Goal: Task Accomplishment & Management: Manage account settings

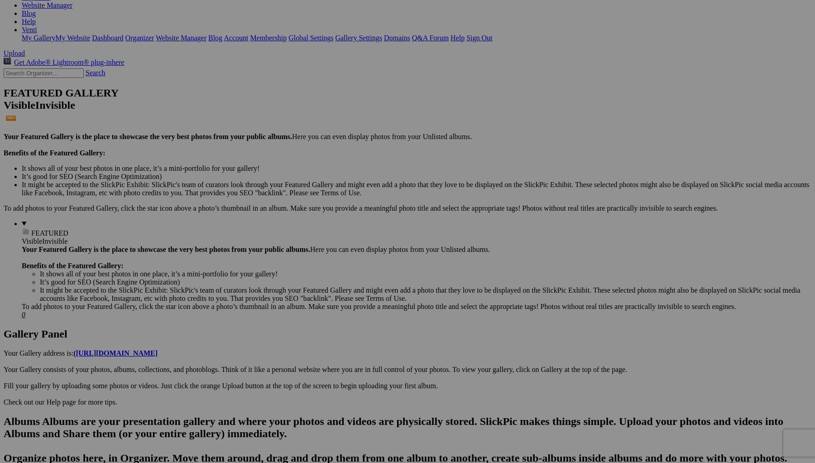
scroll to position [158, 0]
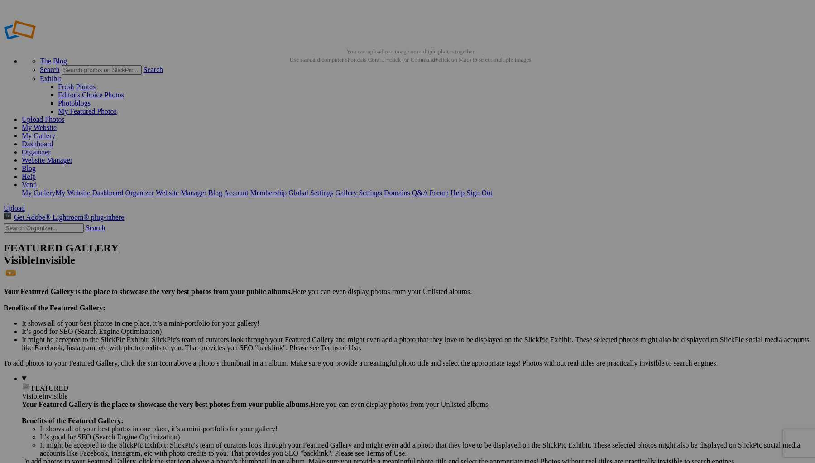
click at [347, 297] on span "Yes" at bounding box center [342, 299] width 10 height 8
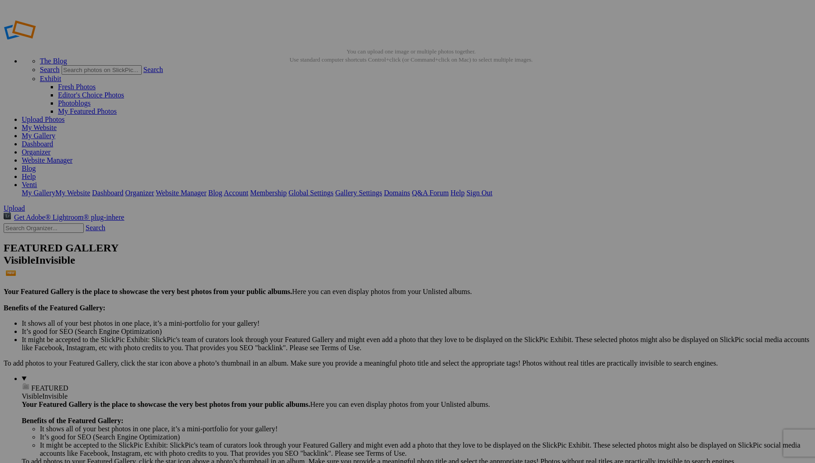
drag, startPoint x: 243, startPoint y: 121, endPoint x: 508, endPoint y: 367, distance: 361.7
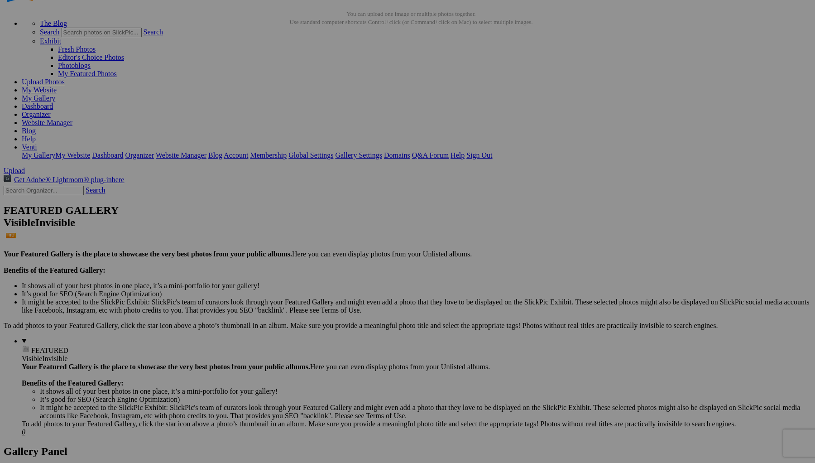
scroll to position [45, 0]
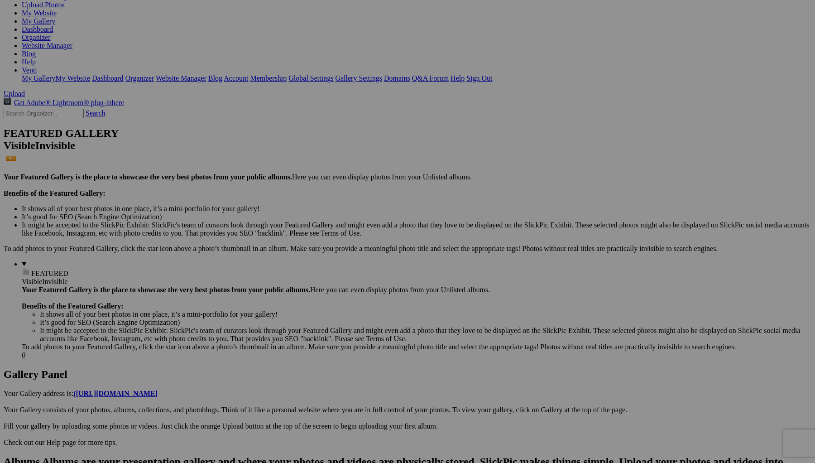
scroll to position [115, 0]
click at [347, 287] on link "Yes" at bounding box center [342, 291] width 10 height 8
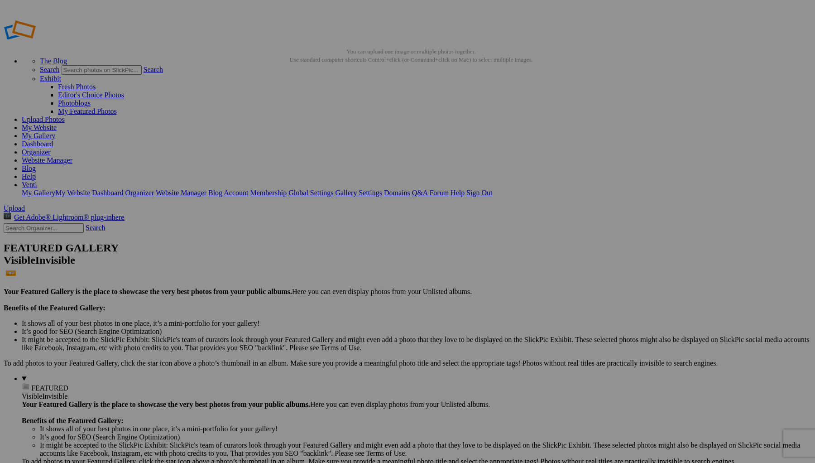
scroll to position [0, 0]
